Goal: Find specific page/section: Find specific page/section

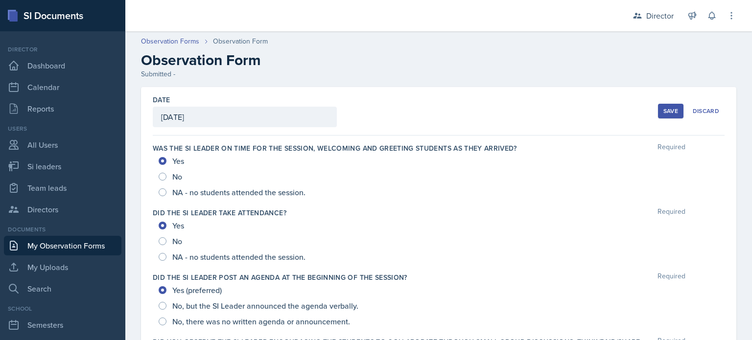
scroll to position [390, 0]
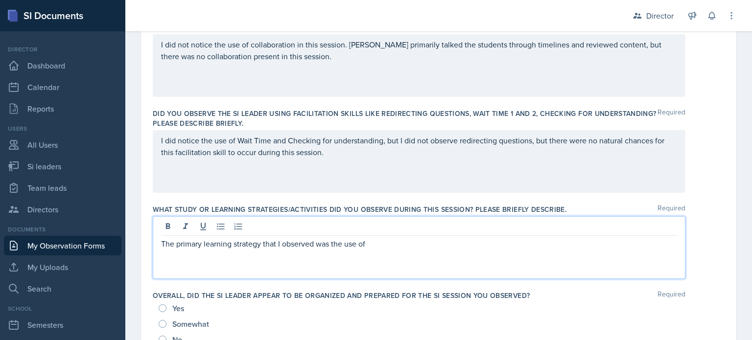
scroll to position [325, 0]
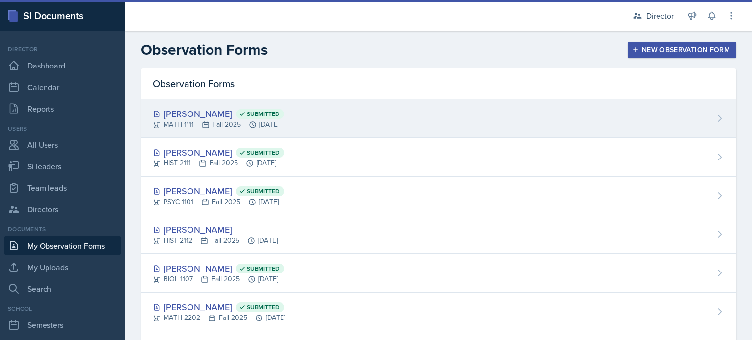
click at [239, 115] on icon at bounding box center [242, 114] width 7 height 7
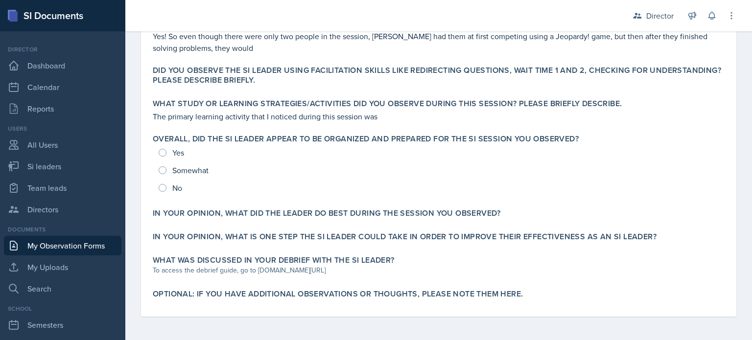
scroll to position [352, 0]
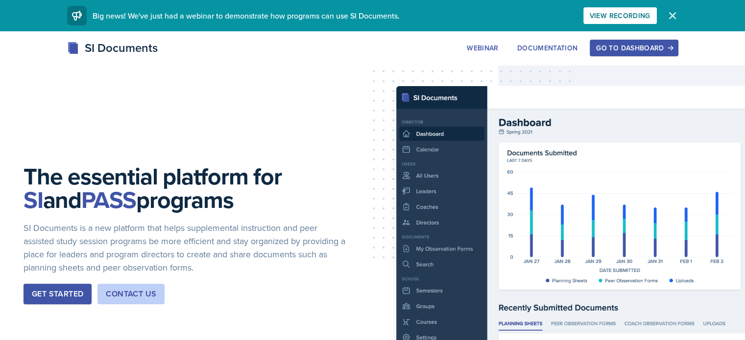
click at [669, 47] on div "Go to Dashboard" at bounding box center [633, 48] width 75 height 8
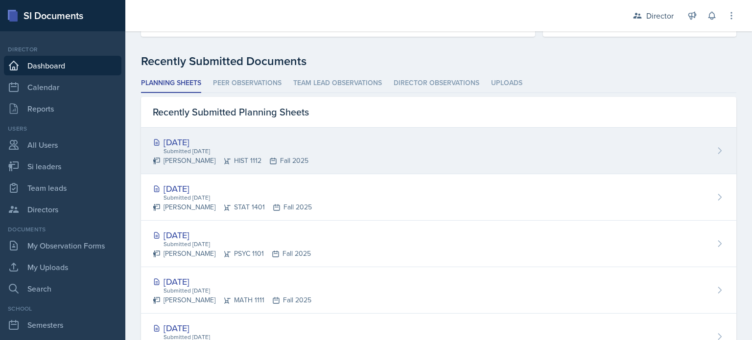
scroll to position [246, 0]
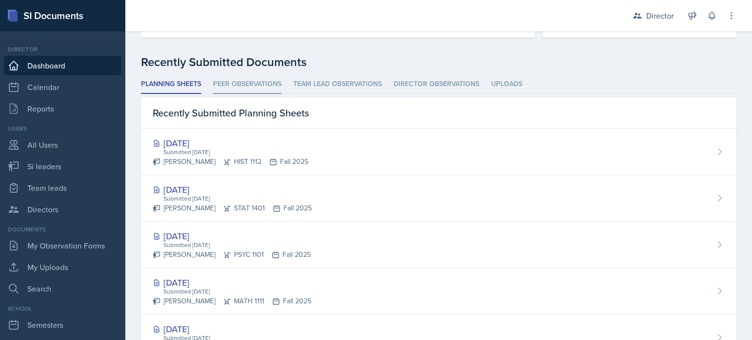
click at [269, 86] on li "Peer Observations" at bounding box center [247, 84] width 69 height 19
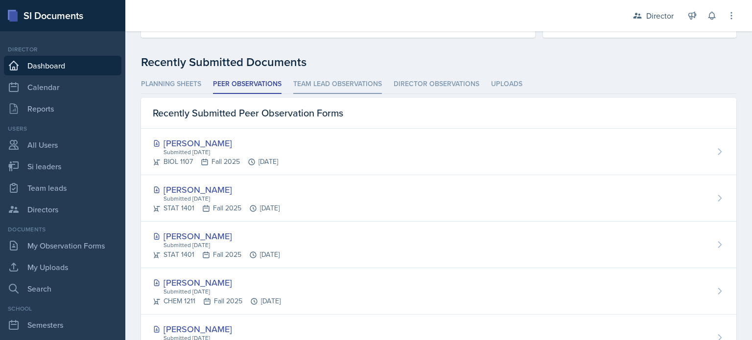
click at [317, 84] on li "Team lead Observations" at bounding box center [337, 84] width 89 height 19
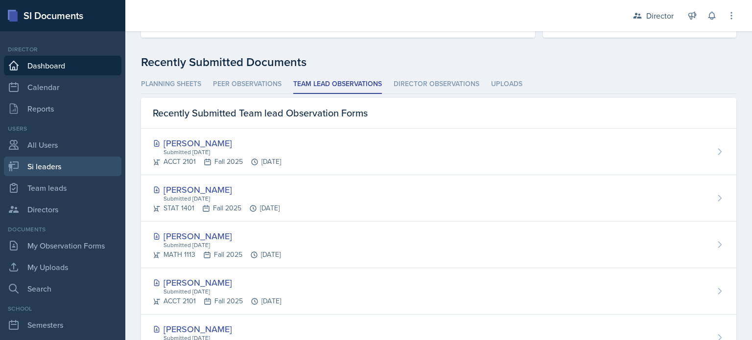
click at [64, 170] on link "Si leaders" at bounding box center [63, 167] width 118 height 20
select select "2bed604d-1099-4043-b1bc-2365e8740244"
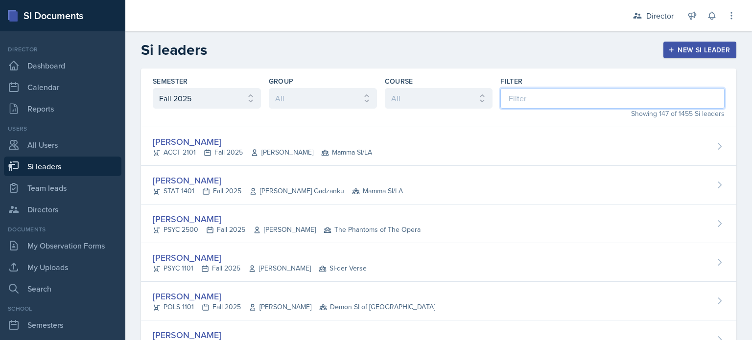
click at [509, 107] on input at bounding box center [612, 98] width 224 height 21
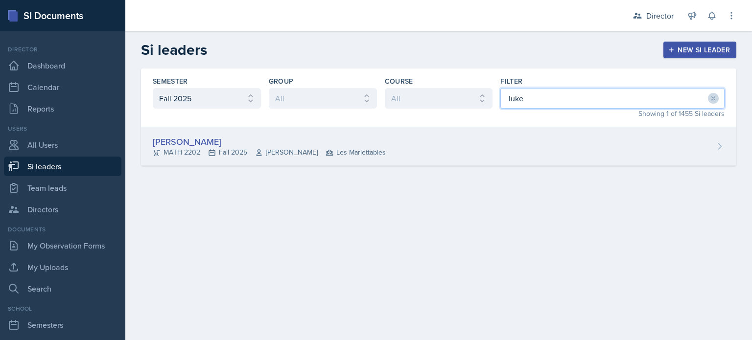
type input "luke"
click at [479, 130] on div "Luke Sloan MATH 2202 Fall 2025 Jennifer Vanderbussche Les Mariettables" at bounding box center [438, 146] width 595 height 39
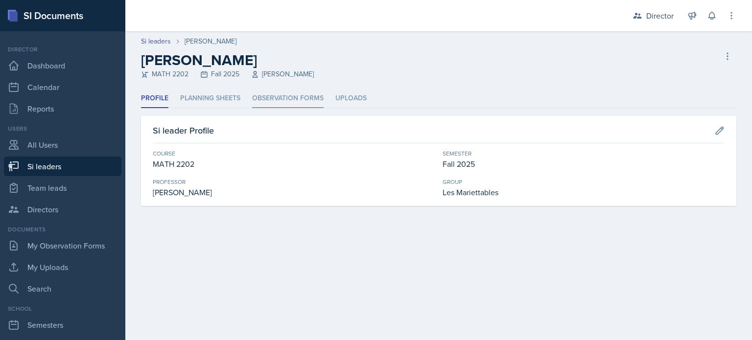
click at [299, 92] on li "Observation Forms" at bounding box center [287, 98] width 71 height 19
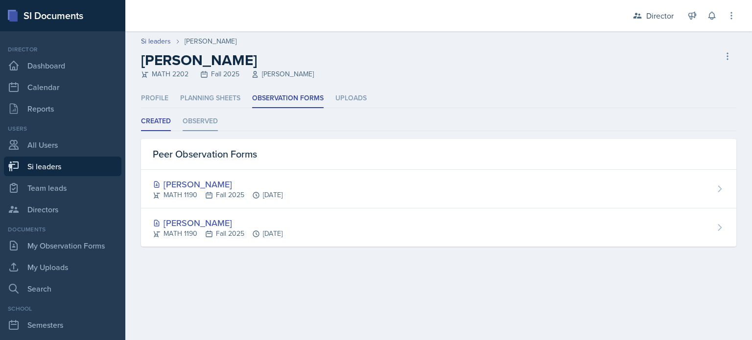
click at [208, 119] on li "Observed" at bounding box center [200, 121] width 35 height 19
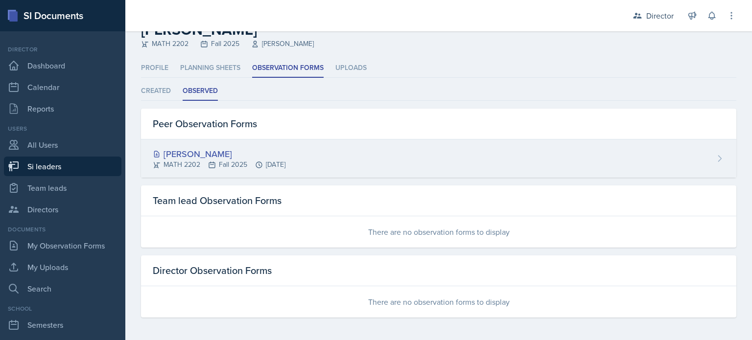
scroll to position [29, 0]
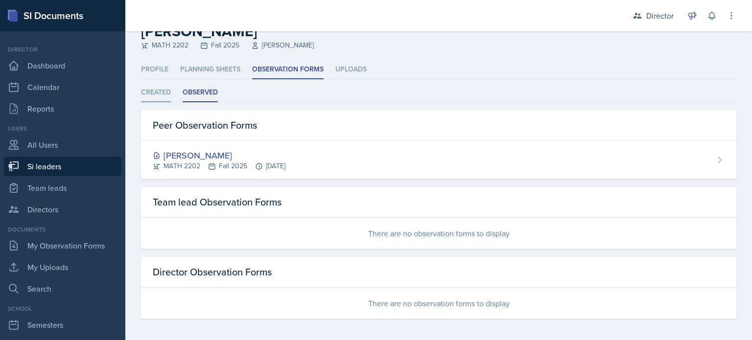
click at [163, 89] on li "Created" at bounding box center [156, 92] width 30 height 19
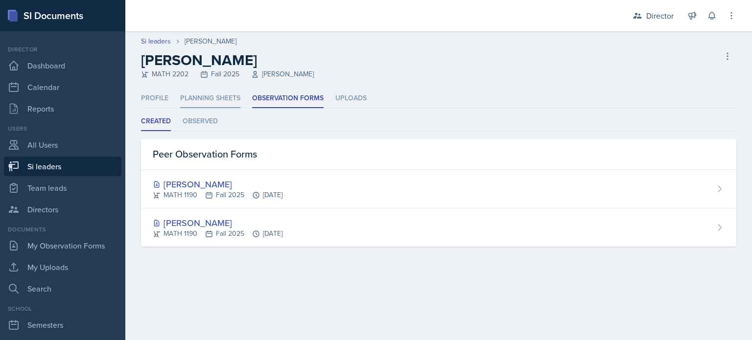
click at [190, 105] on li "Planning Sheets" at bounding box center [210, 98] width 60 height 19
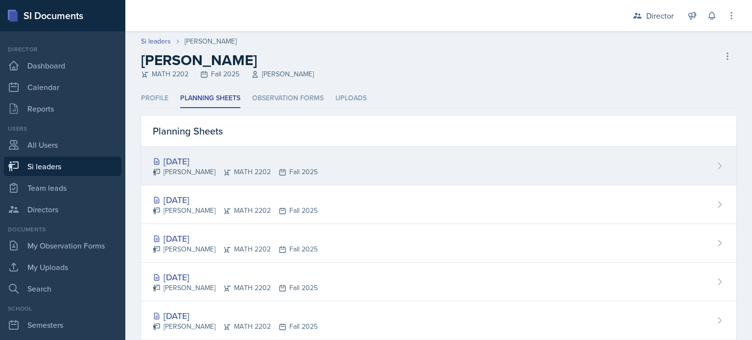
click at [223, 171] on icon at bounding box center [227, 172] width 8 height 8
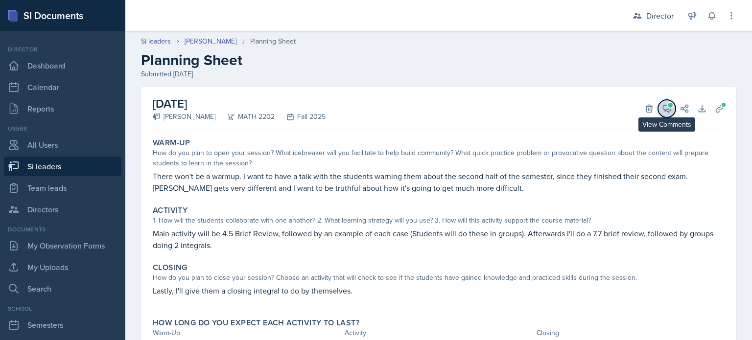
click at [662, 111] on icon at bounding box center [667, 109] width 10 height 10
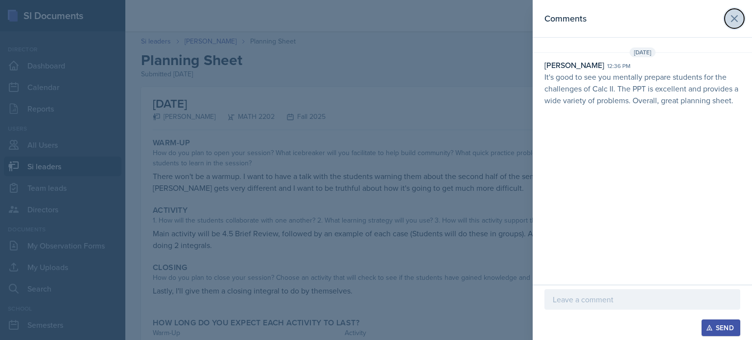
click at [733, 24] on icon at bounding box center [735, 19] width 12 height 12
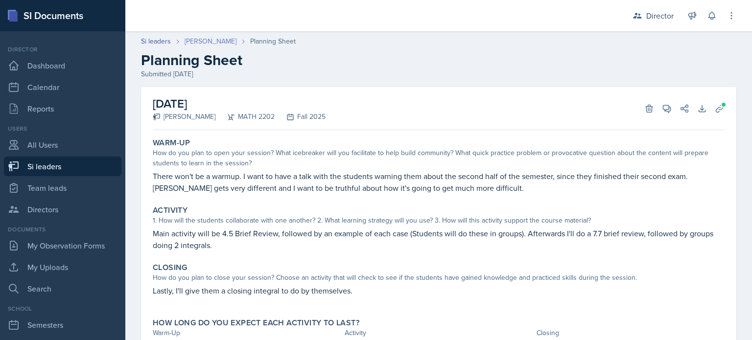
click at [206, 39] on link "Luke Sloan" at bounding box center [211, 41] width 52 height 10
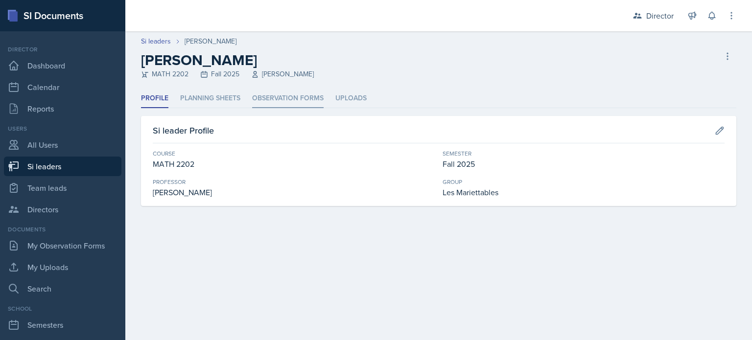
click at [282, 97] on li "Observation Forms" at bounding box center [287, 98] width 71 height 19
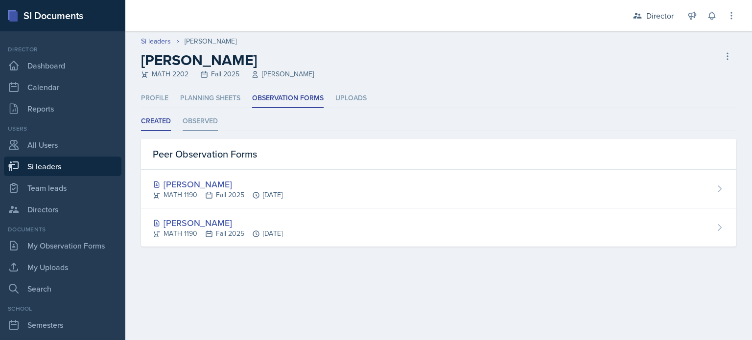
click at [196, 127] on li "Observed" at bounding box center [200, 121] width 35 height 19
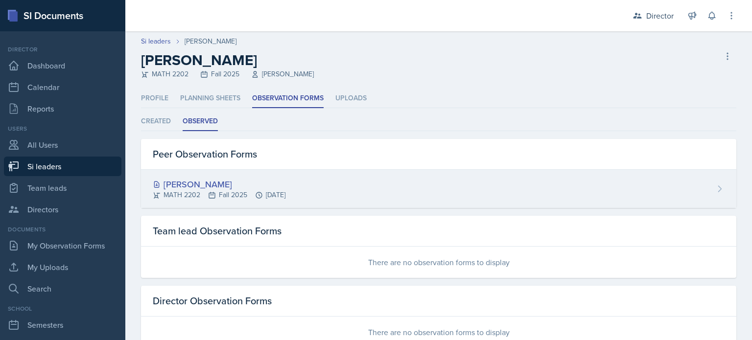
click at [215, 178] on div "Luke Sloan" at bounding box center [219, 184] width 133 height 13
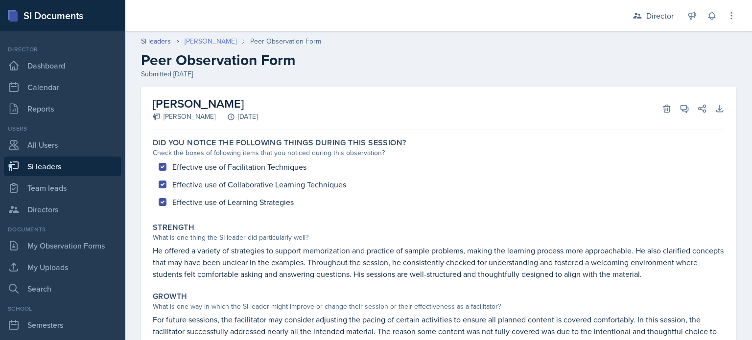
click at [206, 38] on link "Luke Sloan" at bounding box center [211, 41] width 52 height 10
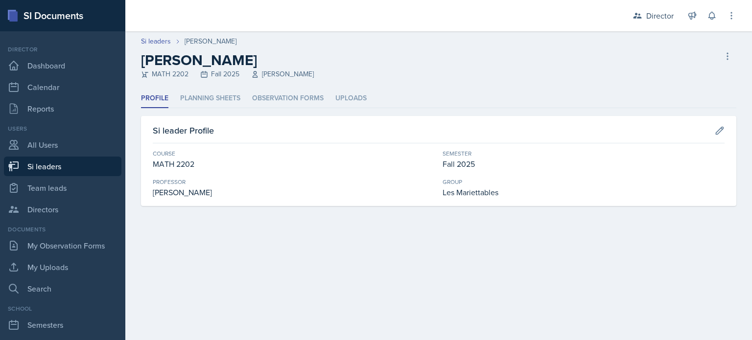
click at [206, 110] on div "Profile Planning Sheets Observation Forms Uploads Profile Planning Sheets Obser…" at bounding box center [438, 147] width 595 height 117
click at [220, 101] on li "Planning Sheets" at bounding box center [210, 98] width 60 height 19
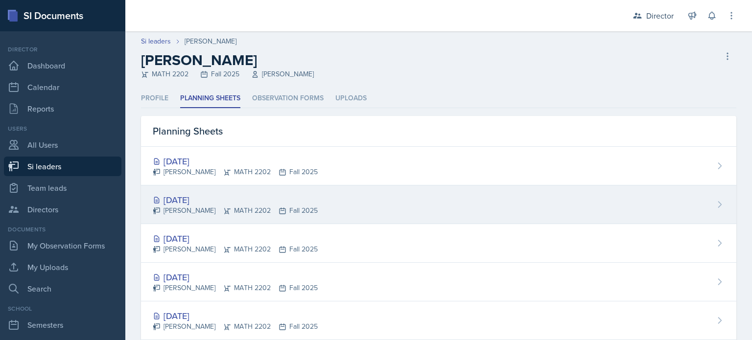
scroll to position [101, 0]
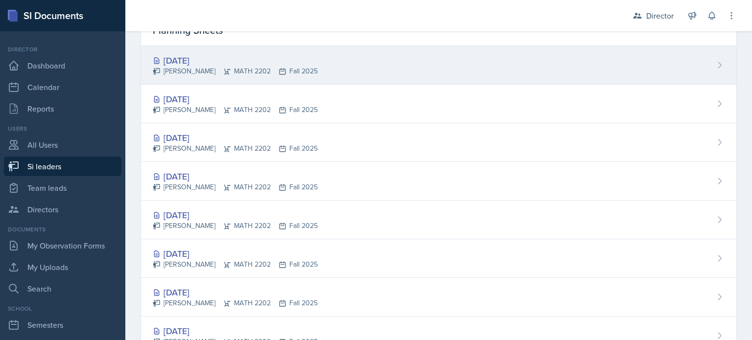
click at [280, 73] on icon at bounding box center [283, 72] width 6 height 6
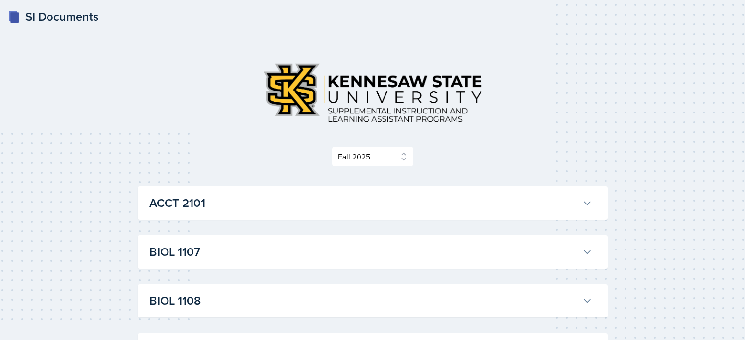
select select "2bed604d-1099-4043-b1bc-2365e8740244"
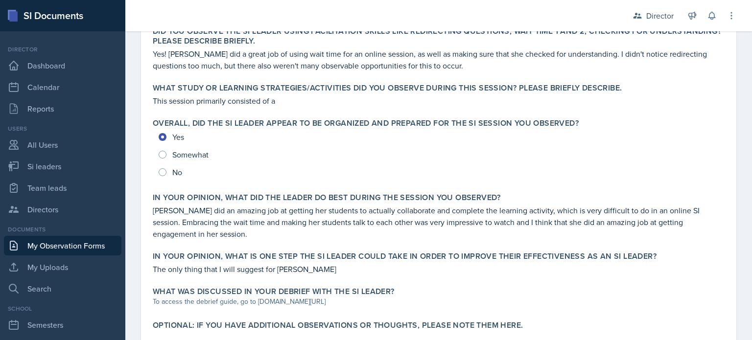
scroll to position [451, 0]
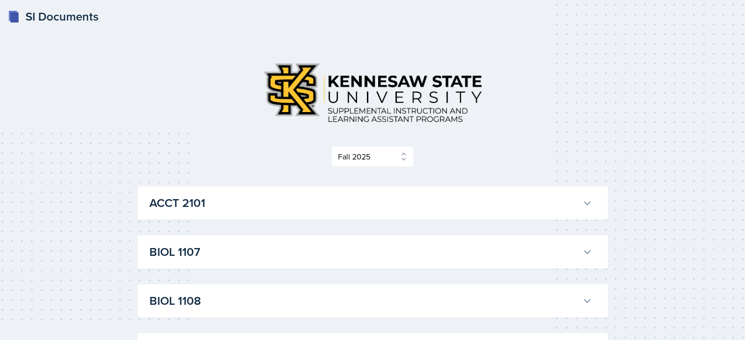
select select "2bed604d-1099-4043-b1bc-2365e8740244"
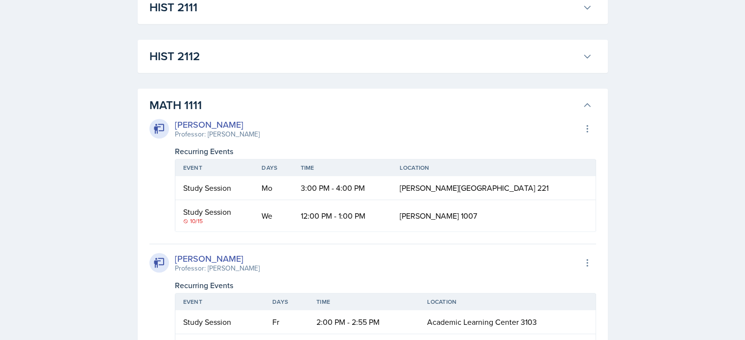
scroll to position [827, 0]
